Goal: Information Seeking & Learning: Learn about a topic

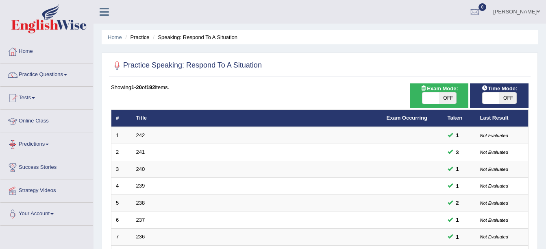
click at [33, 118] on link "Online Class" at bounding box center [46, 120] width 93 height 20
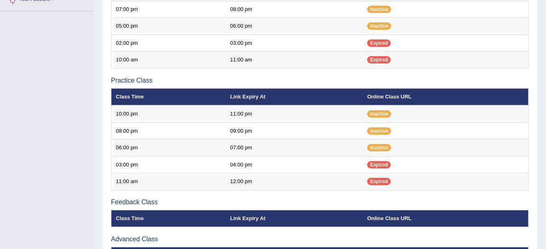
scroll to position [214, 0]
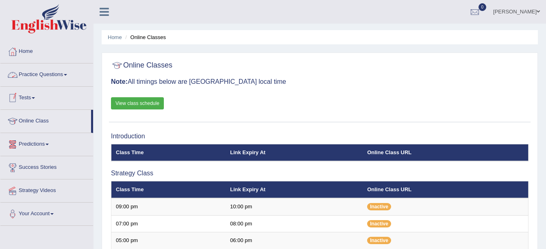
click at [63, 74] on link "Practice Questions" at bounding box center [46, 73] width 93 height 20
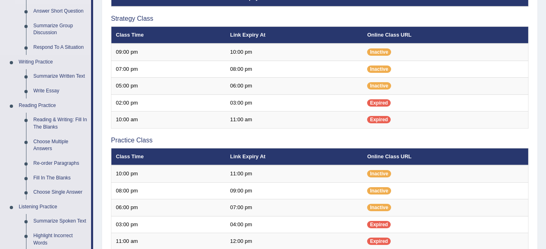
scroll to position [156, 0]
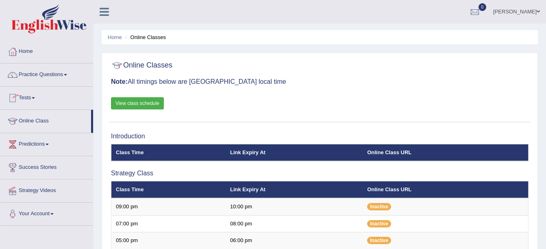
click at [35, 98] on span at bounding box center [33, 98] width 3 height 2
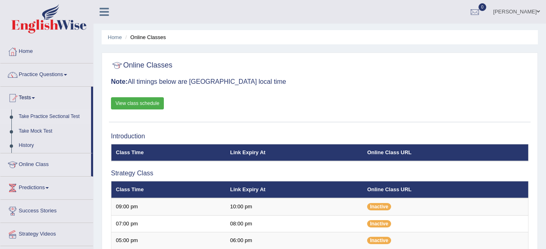
click at [33, 116] on link "Take Practice Sectional Test" at bounding box center [53, 116] width 76 height 15
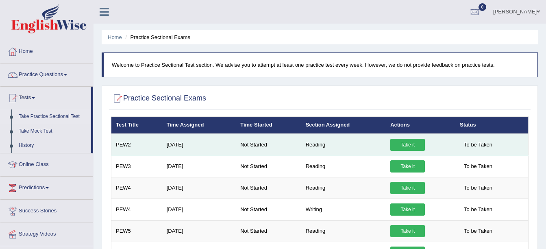
click at [407, 147] on link "Take it" at bounding box center [408, 145] width 35 height 12
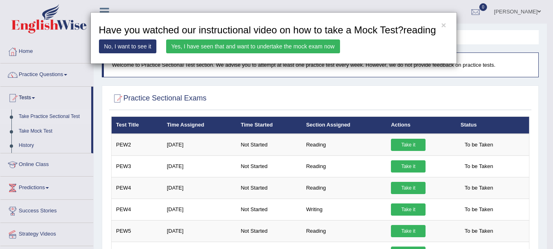
click at [287, 42] on link "Yes, I have seen that and want to undertake the mock exam now" at bounding box center [253, 46] width 174 height 14
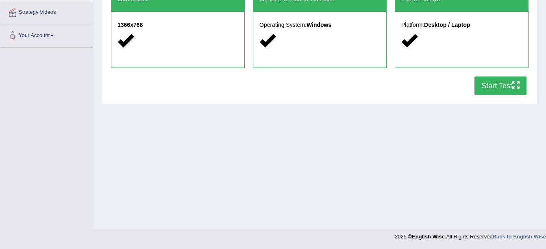
click at [483, 92] on button "Start Test" at bounding box center [501, 86] width 52 height 19
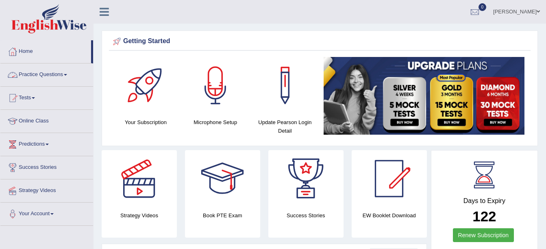
click at [67, 74] on link "Practice Questions" at bounding box center [46, 73] width 93 height 20
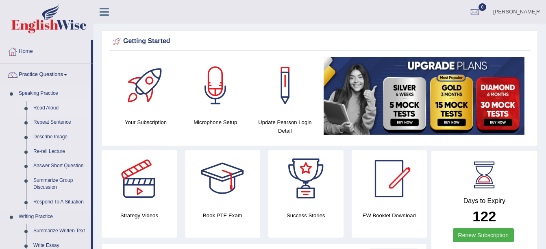
click at [48, 106] on link "Read Aloud" at bounding box center [60, 108] width 61 height 15
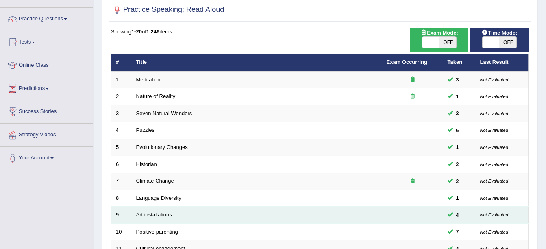
click at [197, 219] on td "Art installations" at bounding box center [257, 215] width 251 height 17
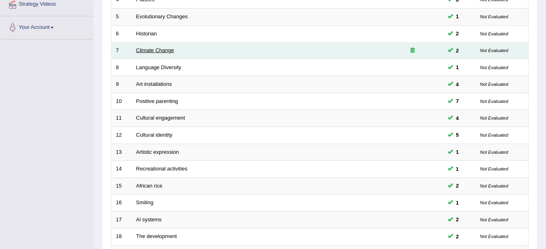
scroll to position [290, 0]
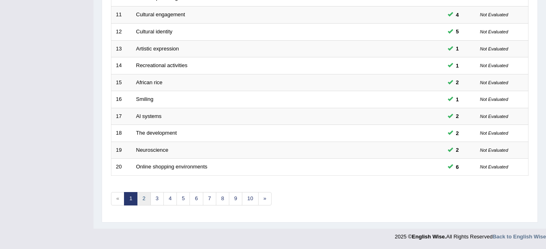
click at [145, 197] on link "2" at bounding box center [143, 198] width 13 height 13
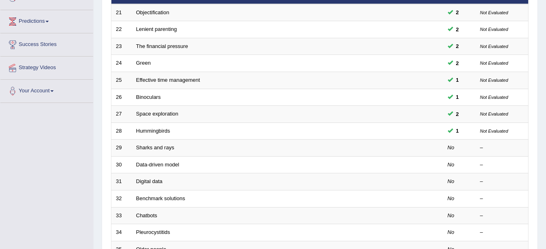
scroll to position [107, 0]
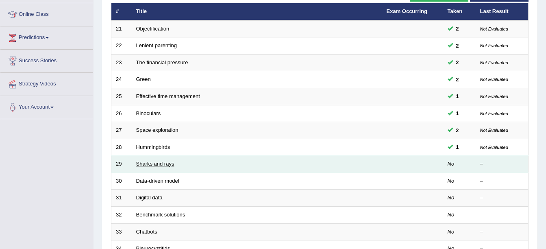
click at [147, 164] on link "Sharks and rays" at bounding box center [155, 164] width 38 height 6
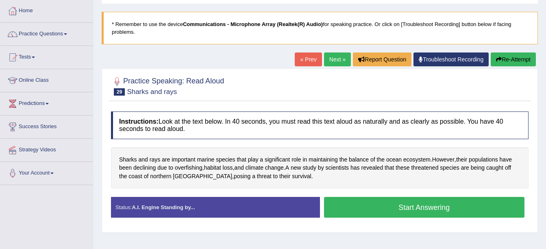
scroll to position [41, 0]
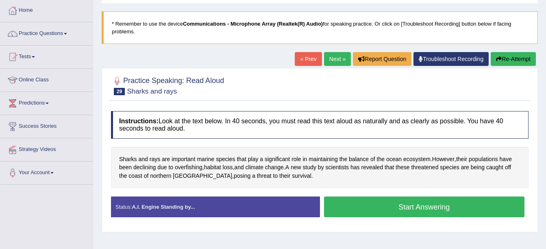
click at [388, 209] on button "Start Answering" at bounding box center [424, 207] width 201 height 21
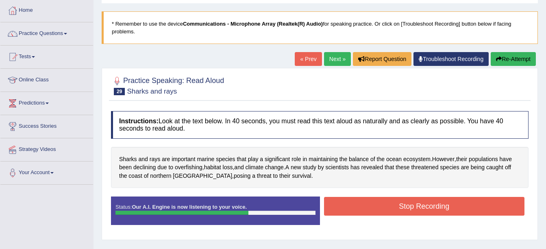
click at [422, 203] on button "Stop Recording" at bounding box center [424, 206] width 201 height 19
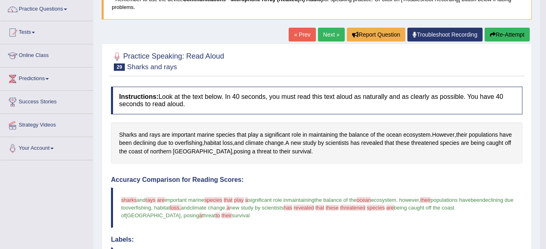
scroll to position [65, 0]
click at [439, 143] on span "threatened" at bounding box center [424, 143] width 27 height 9
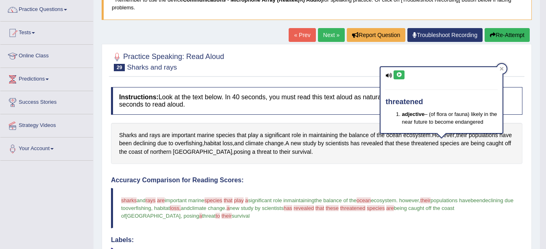
click at [399, 75] on icon at bounding box center [399, 74] width 6 height 5
click at [460, 178] on h4 "Accuracy Comparison for Reading Scores:" at bounding box center [317, 180] width 412 height 7
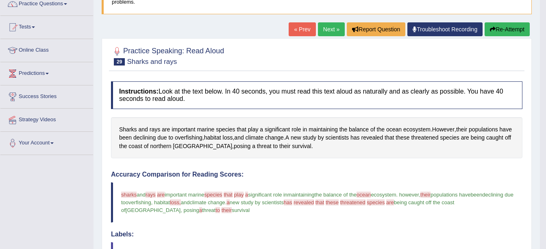
scroll to position [63, 0]
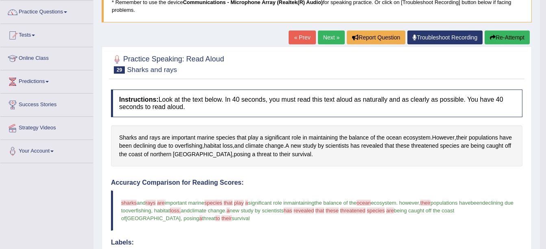
click at [503, 39] on button "Re-Attempt" at bounding box center [507, 38] width 45 height 14
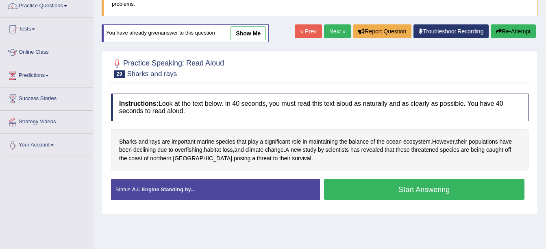
click at [413, 192] on button "Start Answering" at bounding box center [424, 189] width 201 height 21
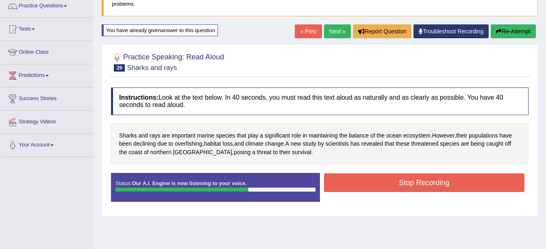
click at [413, 183] on button "Stop Recording" at bounding box center [424, 182] width 201 height 19
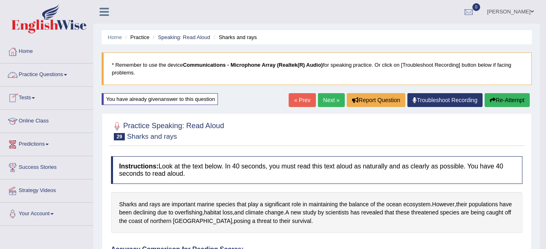
click at [70, 75] on link "Practice Questions" at bounding box center [46, 73] width 93 height 20
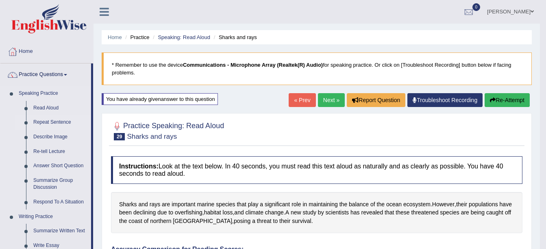
click at [52, 120] on link "Repeat Sentence" at bounding box center [60, 122] width 61 height 15
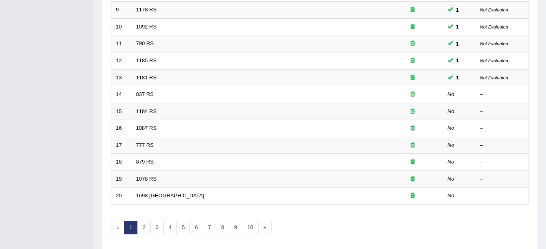
scroll to position [290, 0]
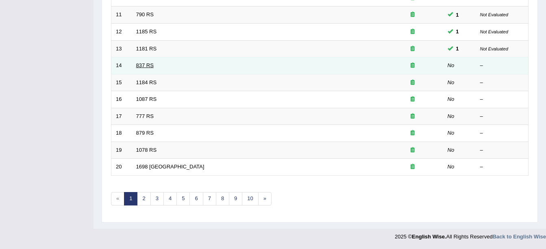
click at [148, 63] on link "837 RS" at bounding box center [144, 65] width 17 height 6
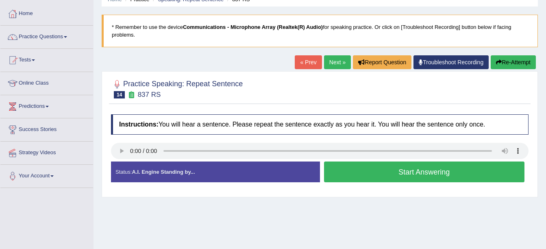
scroll to position [38, 0]
click at [371, 168] on button "Start Answering" at bounding box center [424, 172] width 201 height 21
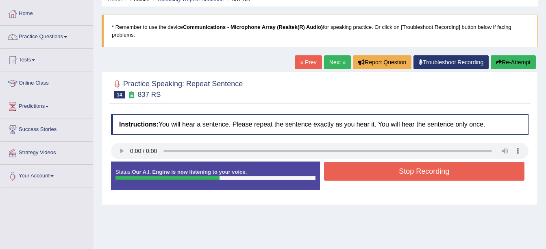
click at [395, 170] on button "Stop Recording" at bounding box center [424, 171] width 201 height 19
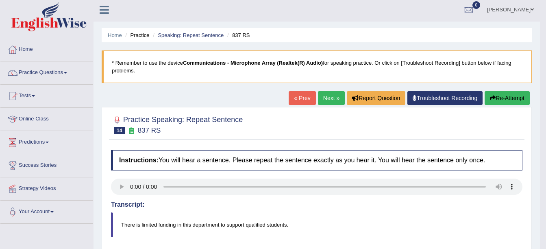
scroll to position [0, 0]
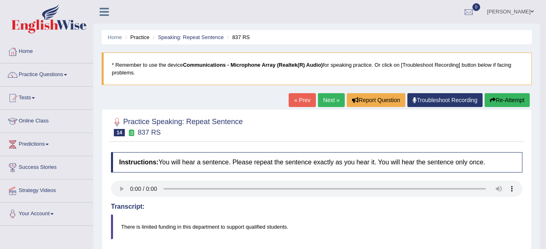
click at [497, 100] on button "Re-Attempt" at bounding box center [507, 100] width 45 height 14
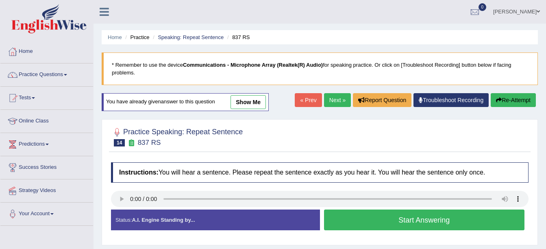
click at [348, 223] on button "Start Answering" at bounding box center [424, 220] width 201 height 21
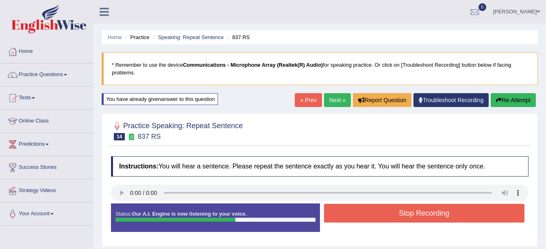
click at [394, 212] on button "Stop Recording" at bounding box center [424, 213] width 201 height 19
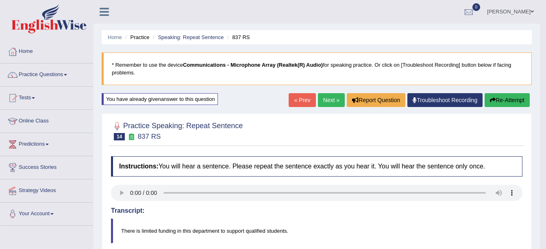
click at [328, 102] on link "Next »" at bounding box center [331, 100] width 27 height 14
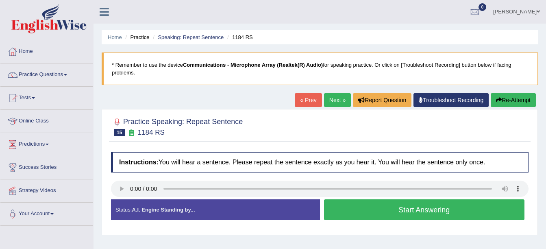
click at [378, 215] on button "Start Answering" at bounding box center [424, 209] width 201 height 21
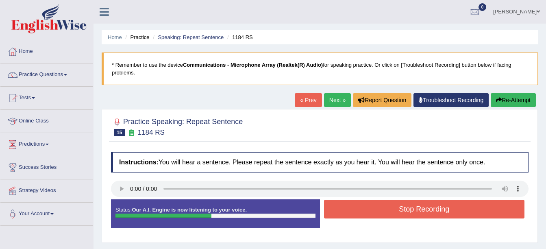
click at [400, 204] on button "Stop Recording" at bounding box center [424, 209] width 201 height 19
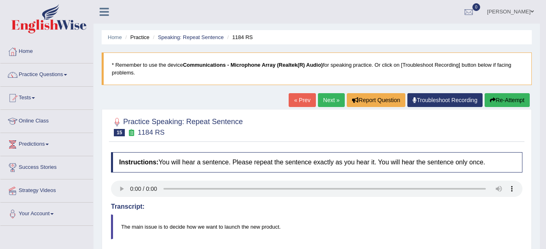
click at [324, 102] on link "Next »" at bounding box center [331, 100] width 27 height 14
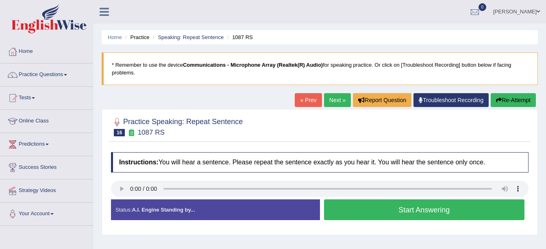
click at [354, 213] on button "Start Answering" at bounding box center [424, 209] width 201 height 21
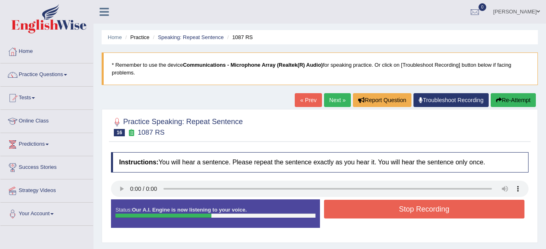
click at [389, 205] on button "Stop Recording" at bounding box center [424, 209] width 201 height 19
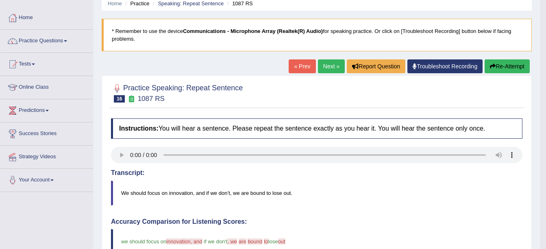
scroll to position [33, 0]
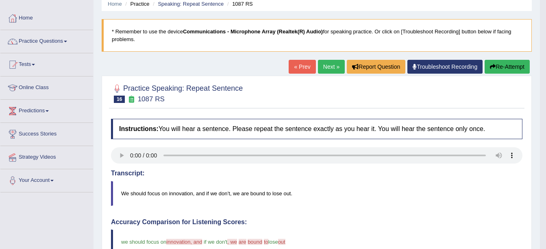
click at [327, 66] on link "Next »" at bounding box center [331, 67] width 27 height 14
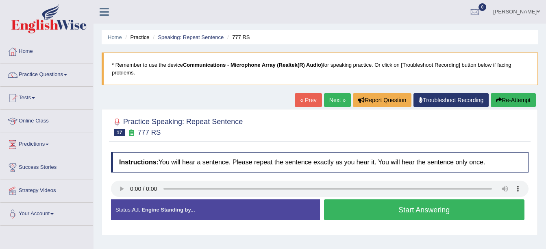
click at [388, 215] on button "Start Answering" at bounding box center [424, 209] width 201 height 21
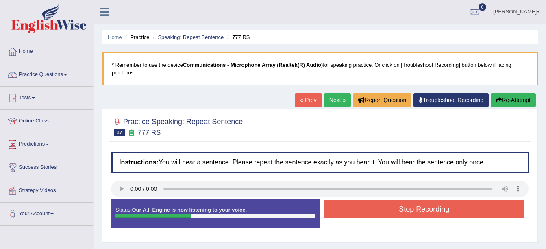
click at [404, 203] on button "Stop Recording" at bounding box center [424, 209] width 201 height 19
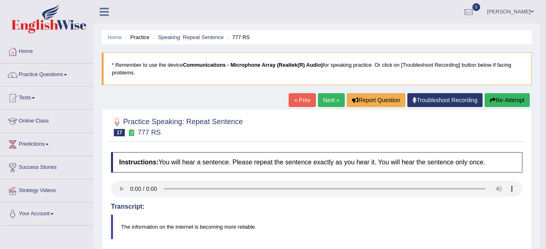
click at [328, 101] on link "Next »" at bounding box center [331, 100] width 27 height 14
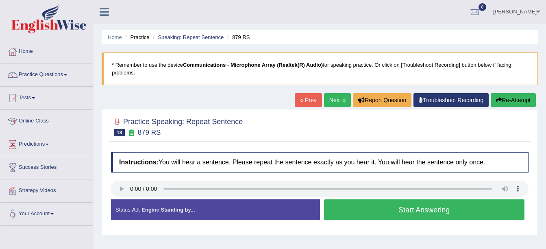
click at [353, 211] on button "Start Answering" at bounding box center [424, 209] width 201 height 21
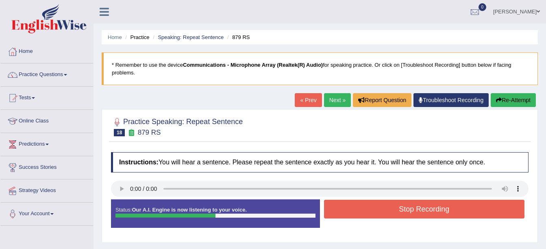
click at [376, 214] on button "Stop Recording" at bounding box center [424, 209] width 201 height 19
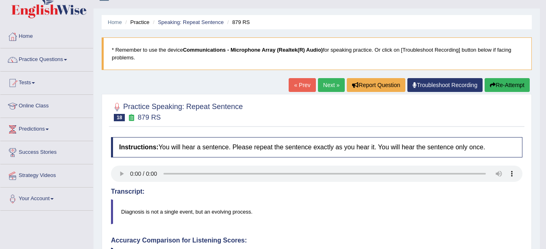
scroll to position [15, 0]
click at [324, 90] on link "Next »" at bounding box center [331, 86] width 27 height 14
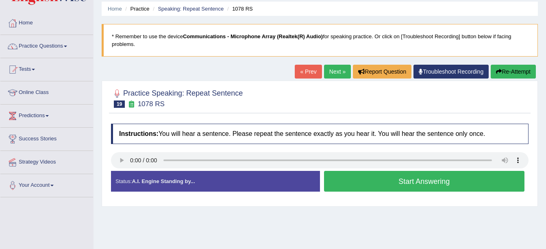
click at [344, 175] on button "Start Answering" at bounding box center [424, 181] width 201 height 21
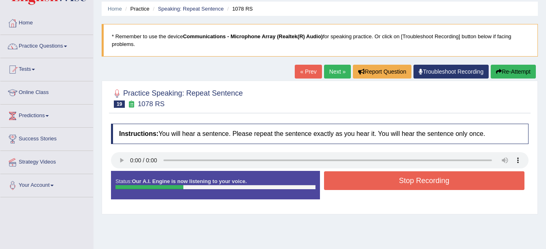
click at [360, 179] on button "Stop Recording" at bounding box center [424, 180] width 201 height 19
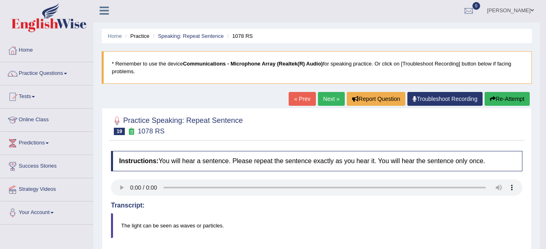
scroll to position [1, 0]
click at [323, 99] on link "Next »" at bounding box center [331, 99] width 27 height 14
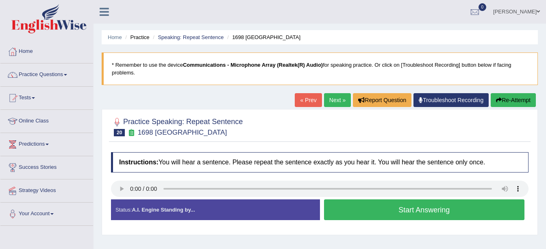
click at [372, 210] on button "Start Answering" at bounding box center [424, 209] width 201 height 21
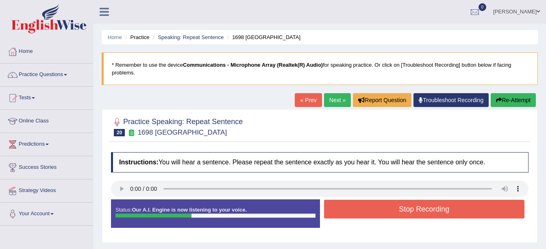
click at [387, 205] on button "Stop Recording" at bounding box center [424, 209] width 201 height 19
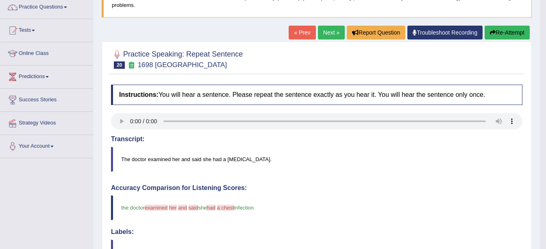
scroll to position [67, 0]
click at [507, 34] on button "Re-Attempt" at bounding box center [507, 33] width 45 height 14
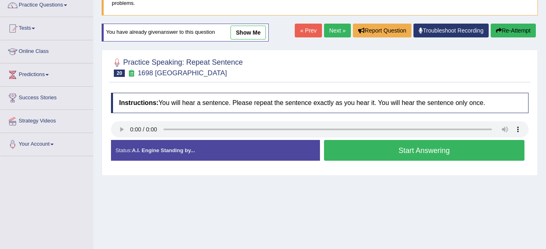
click at [354, 153] on button "Start Answering" at bounding box center [424, 150] width 201 height 21
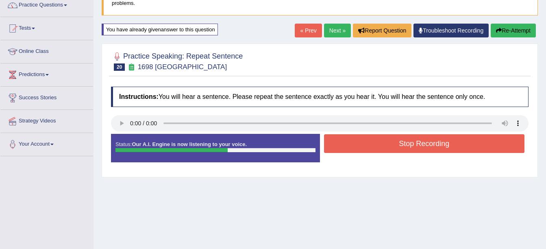
click at [385, 147] on button "Stop Recording" at bounding box center [424, 143] width 201 height 19
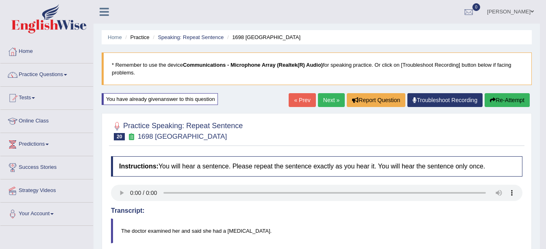
click at [329, 102] on link "Next »" at bounding box center [331, 100] width 27 height 14
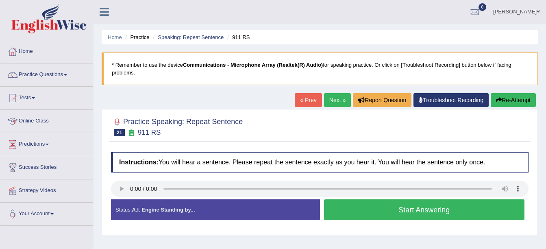
click at [387, 207] on button "Start Answering" at bounding box center [424, 209] width 201 height 21
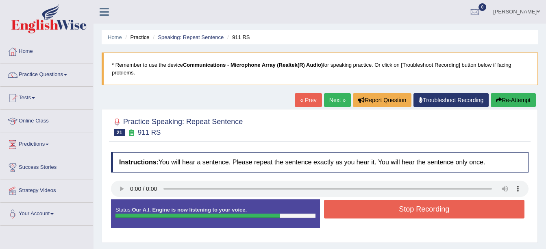
click at [409, 209] on button "Stop Recording" at bounding box center [424, 209] width 201 height 19
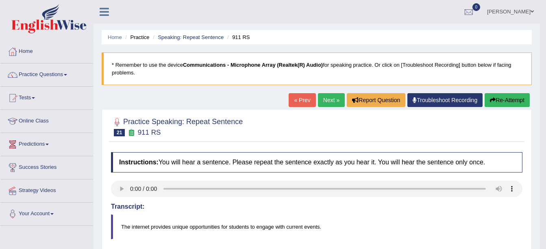
click at [34, 122] on link "Online Class" at bounding box center [46, 120] width 93 height 20
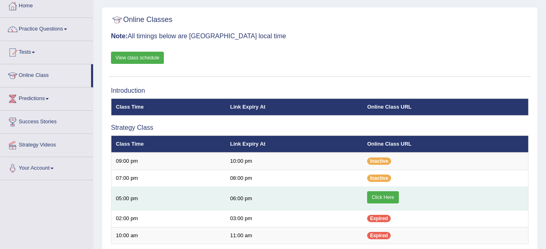
click at [389, 196] on link "Click Here" at bounding box center [382, 197] width 31 height 12
